Goal: Obtain resource: Obtain resource

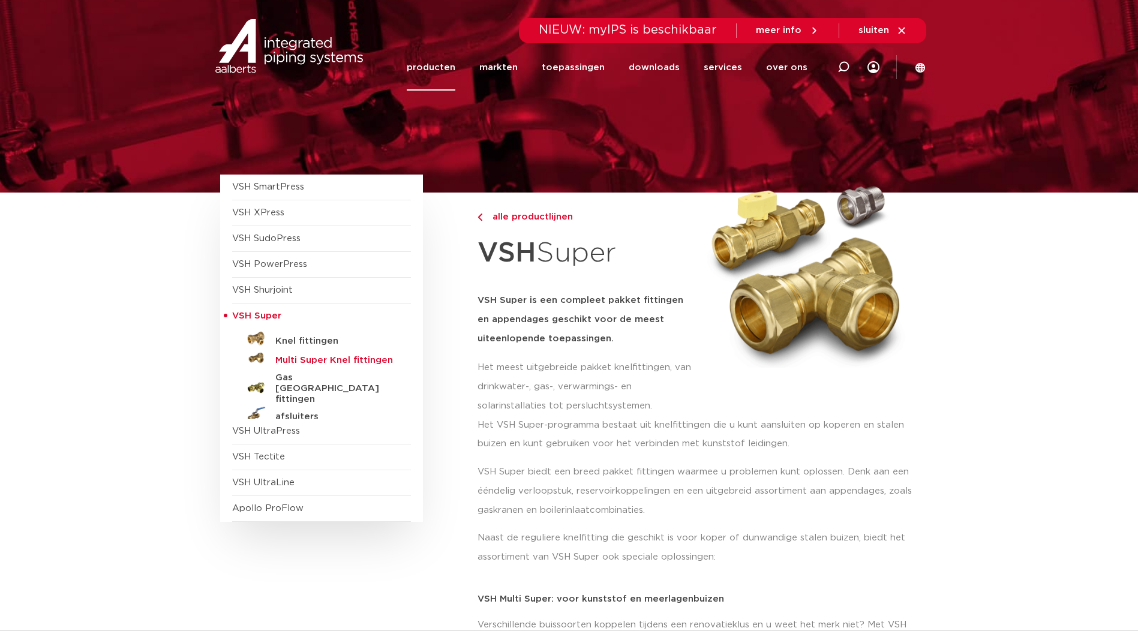
click at [313, 358] on h5 "Multi Super Knel fittingen" at bounding box center [334, 360] width 119 height 11
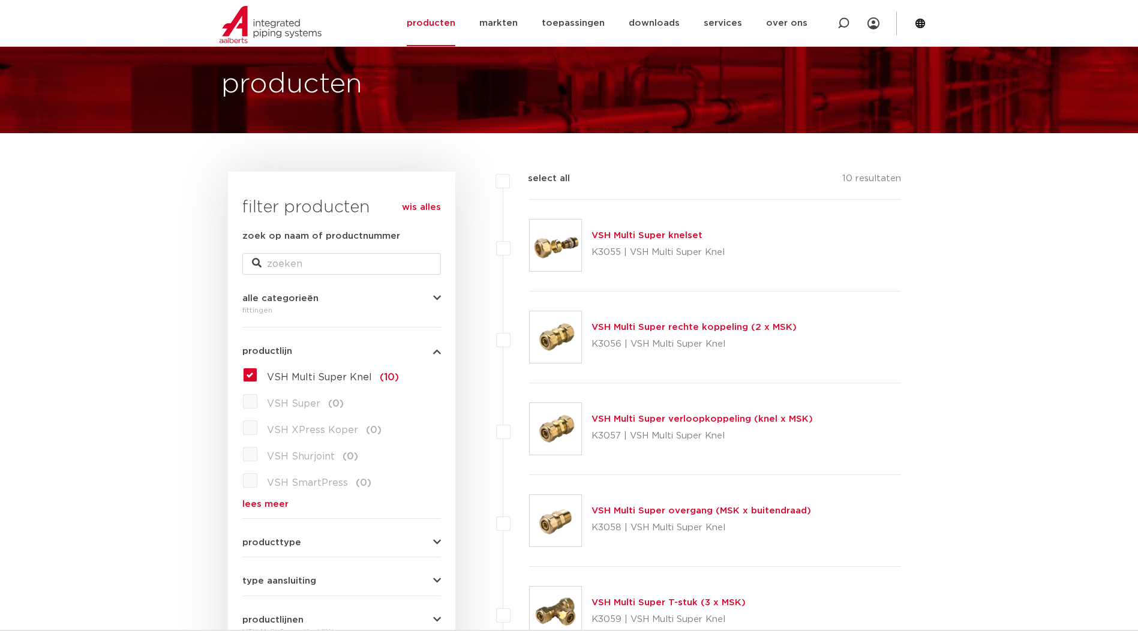
click at [624, 329] on link "VSH Multi Super rechte koppeling (2 x MSK)" at bounding box center [694, 327] width 205 height 9
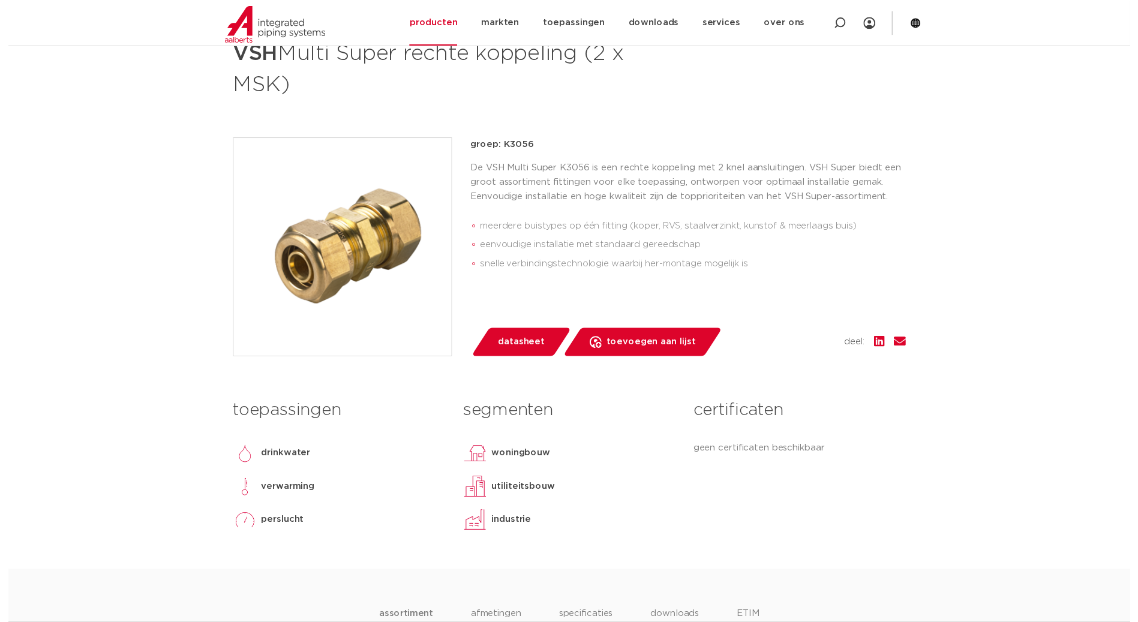
scroll to position [180, 0]
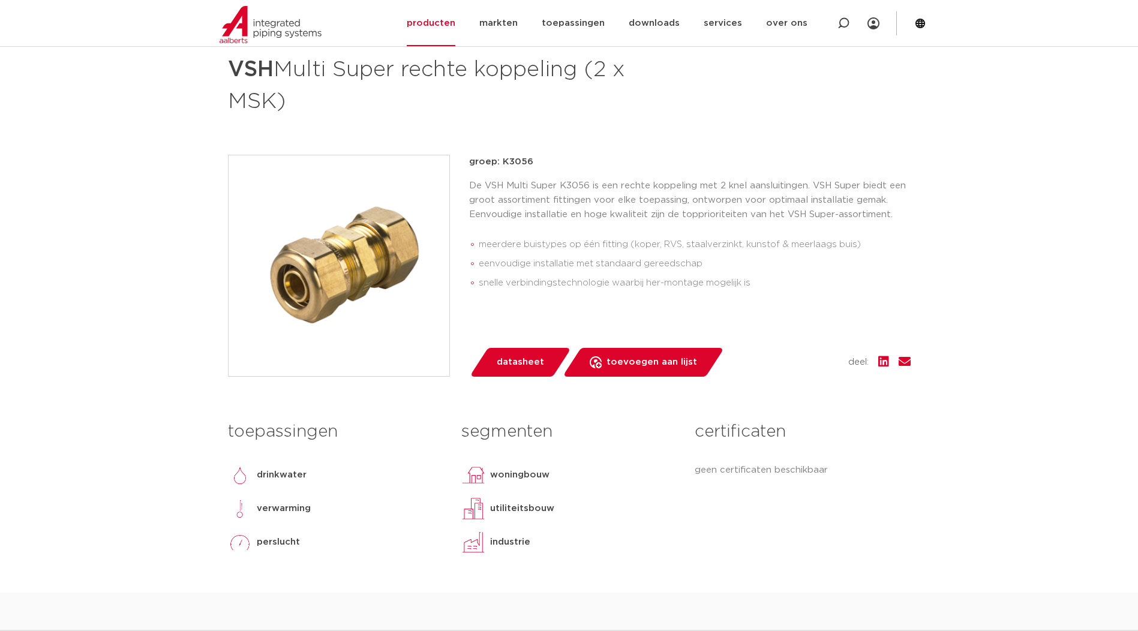
click at [498, 364] on span "datasheet" at bounding box center [520, 362] width 47 height 19
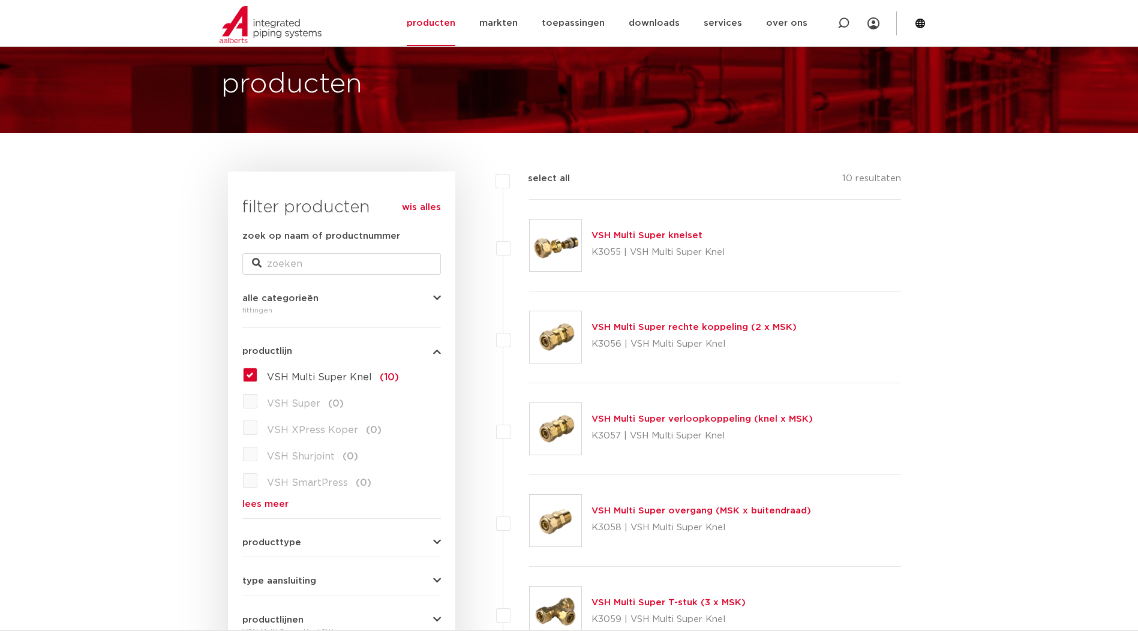
click at [604, 420] on link "VSH Multi Super verloopkoppeling (knel x MSK)" at bounding box center [702, 419] width 221 height 9
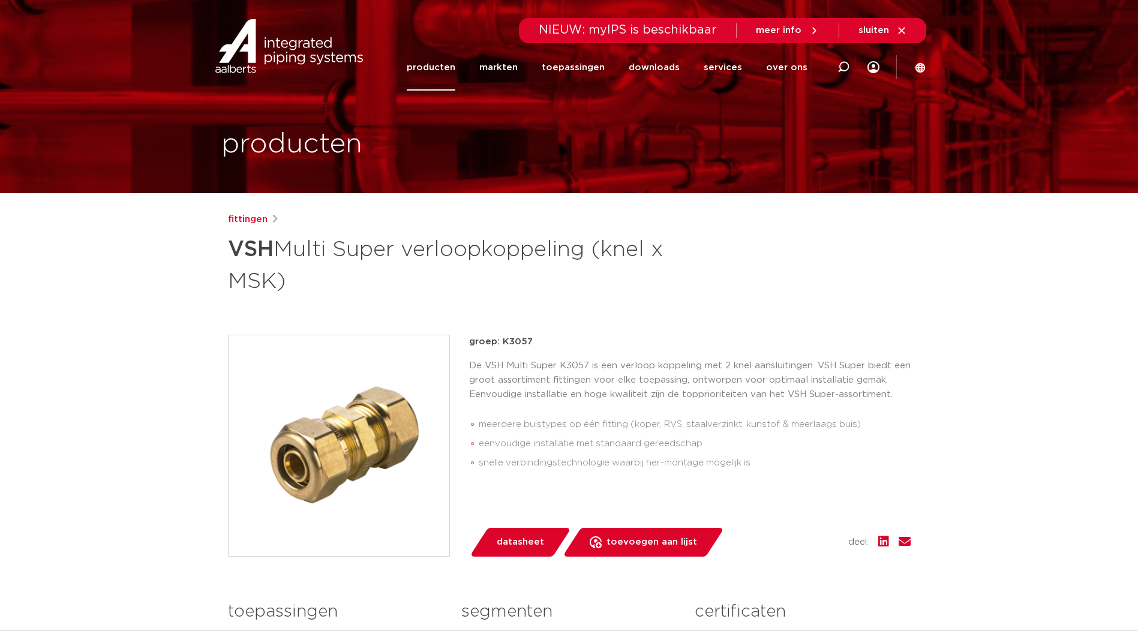
click at [486, 563] on div "fittingen VSH Multi Super verloopkoppeling (knel x MSK) groep: K3057 meerdere b…" at bounding box center [569, 492] width 702 height 561
click at [490, 547] on link "datasheet" at bounding box center [520, 542] width 102 height 29
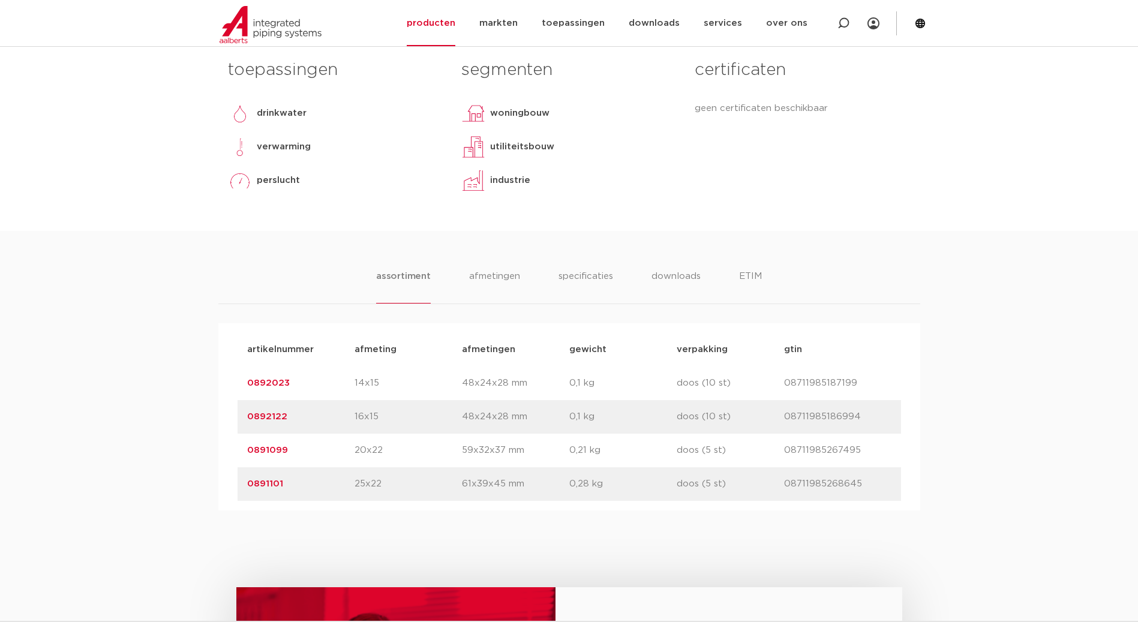
scroll to position [360, 0]
